Goal: Information Seeking & Learning: Learn about a topic

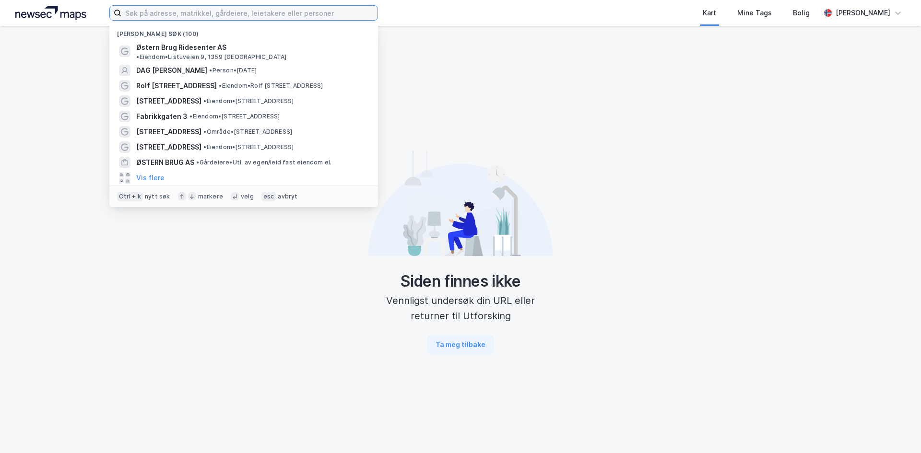
click at [184, 16] on input at bounding box center [249, 13] width 256 height 14
click at [194, 95] on div "[STREET_ADDRESS] • Eiendom • [STREET_ADDRESS]" at bounding box center [252, 101] width 232 height 12
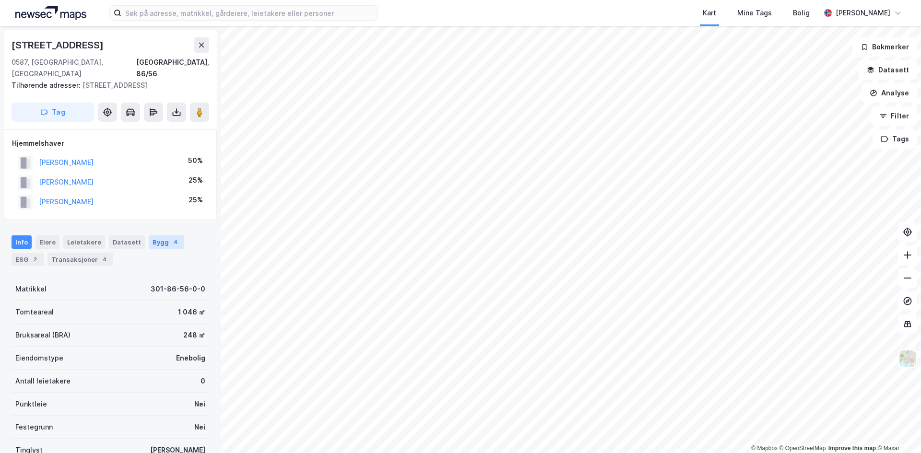
click at [149, 235] on div "Bygg 4" at bounding box center [166, 241] width 35 height 13
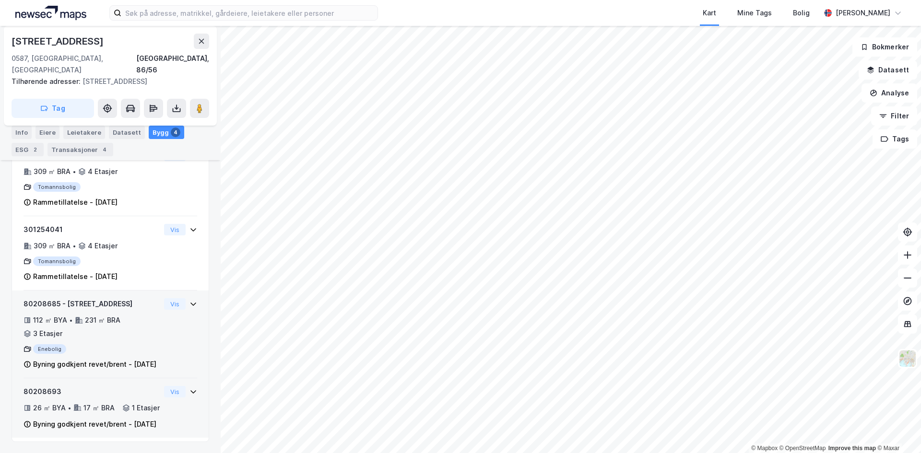
scroll to position [276, 0]
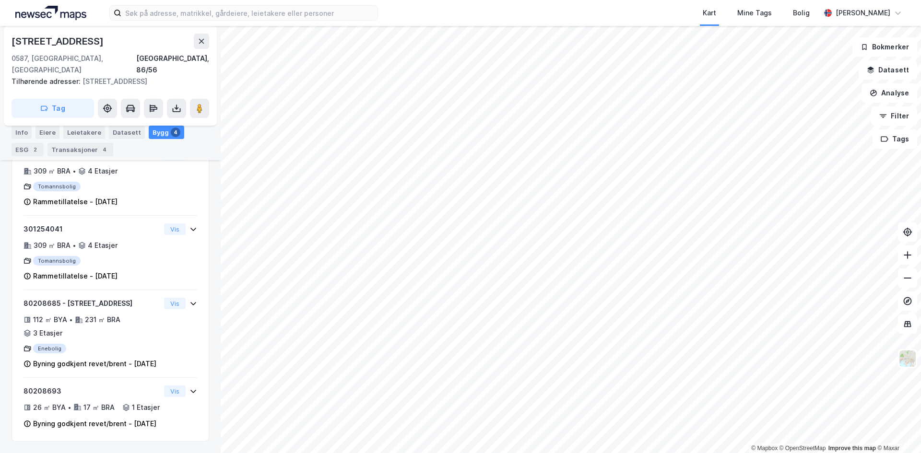
click at [31, 147] on div "2" at bounding box center [35, 150] width 10 height 10
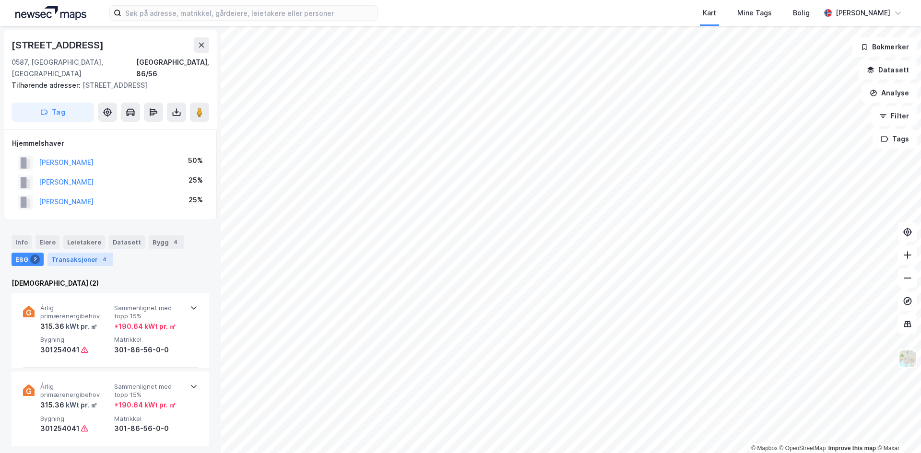
click at [83, 253] on div "Transaksjoner 4" at bounding box center [80, 259] width 66 height 13
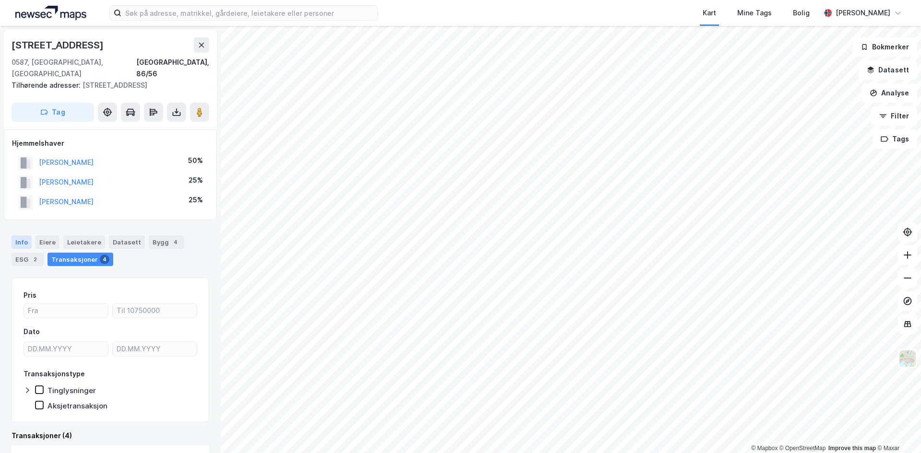
click at [21, 235] on div "Info" at bounding box center [22, 241] width 20 height 13
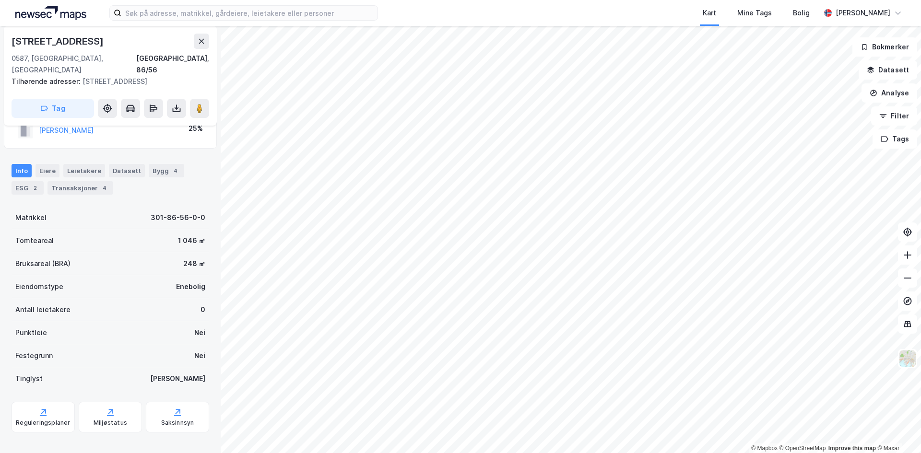
scroll to position [109, 0]
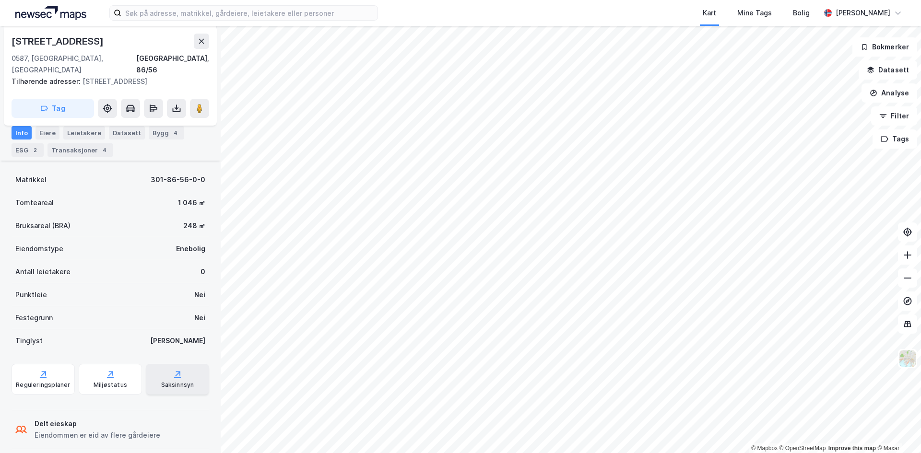
click at [173, 370] on icon at bounding box center [178, 375] width 10 height 10
